Goal: Task Accomplishment & Management: Manage account settings

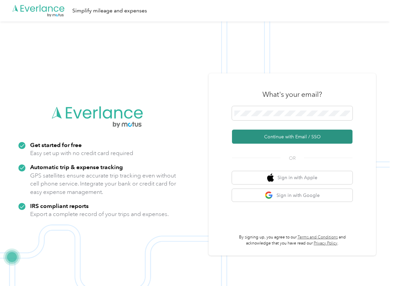
click at [253, 135] on button "Continue with Email / SSO" at bounding box center [292, 137] width 120 height 14
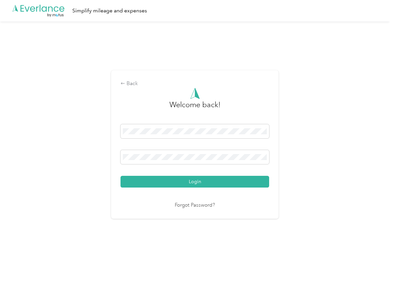
click at [148, 181] on button "Login" at bounding box center [194, 182] width 149 height 12
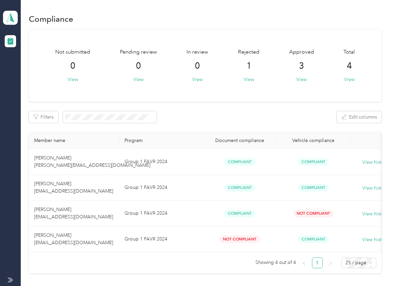
drag, startPoint x: 278, startPoint y: 108, endPoint x: 225, endPoint y: 94, distance: 55.4
click at [278, 108] on div "Not submitted 0 View Pending review 0 View In review 0 View Rejected 1 View App…" at bounding box center [205, 151] width 352 height 244
click at [4, 20] on span at bounding box center [10, 18] width 15 height 14
click at [28, 73] on div "Log out" at bounding box center [22, 70] width 26 height 7
